Goal: Task Accomplishment & Management: Manage account settings

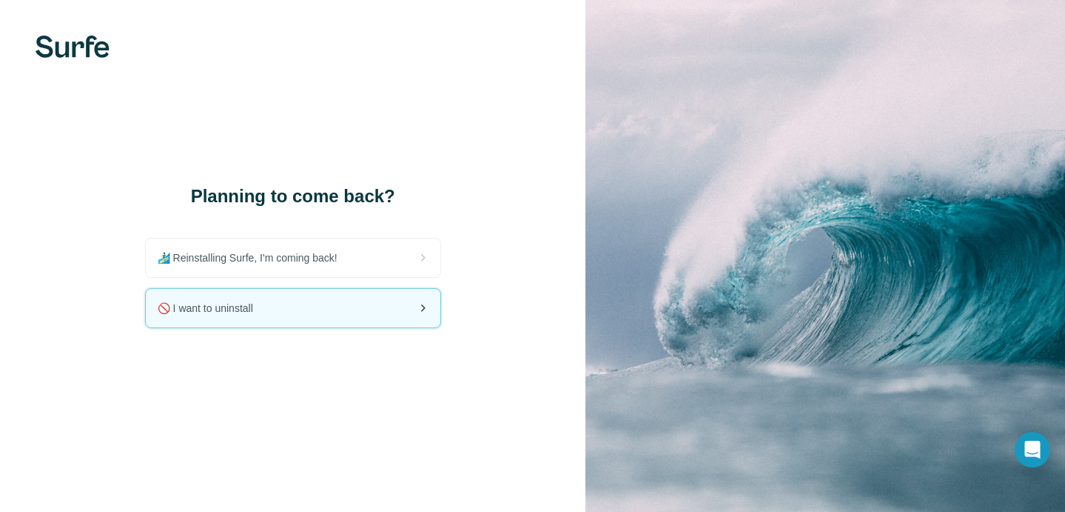
click at [403, 312] on div "🚫 I want to uninstall" at bounding box center [293, 308] width 295 height 38
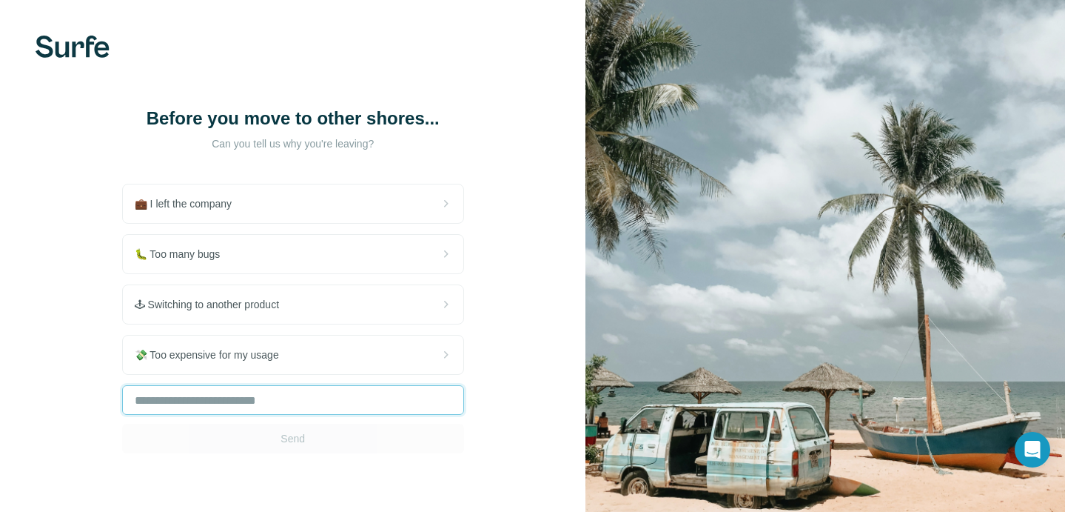
click at [296, 404] on input "text" at bounding box center [293, 400] width 342 height 30
type input "**********"
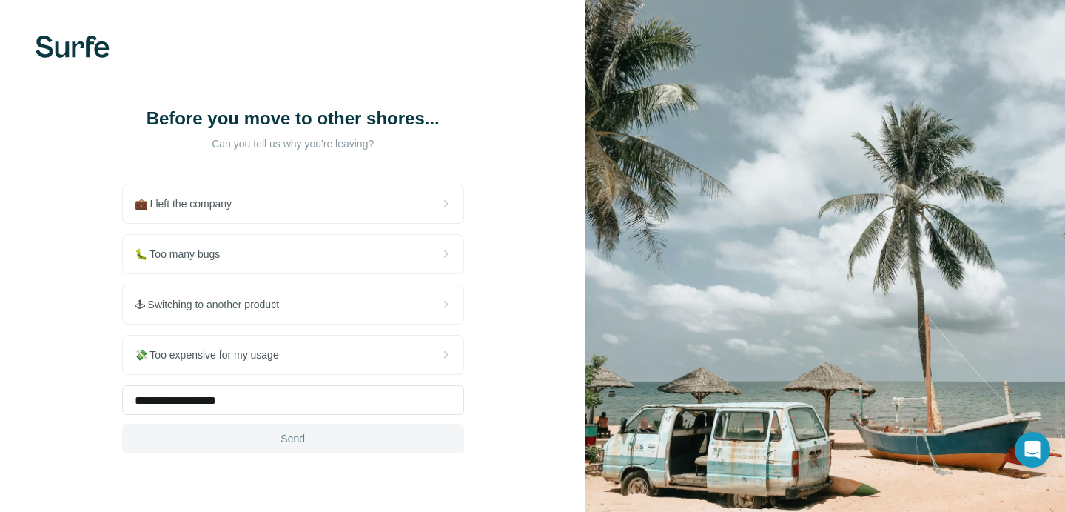
click at [334, 446] on button "Send" at bounding box center [293, 438] width 342 height 30
